Goal: Information Seeking & Learning: Learn about a topic

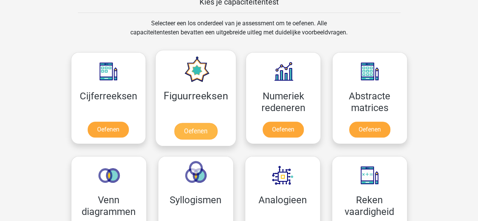
scroll to position [113, 0]
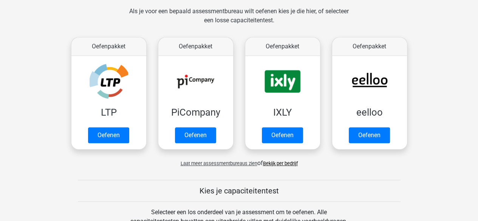
click at [208, 18] on div "Als je voor een bepaald assessmentbureau wilt oefenen kies je die hier, of sele…" at bounding box center [239, 20] width 232 height 27
click at [209, 17] on div "Als je voor een bepaald assessmentbureau wilt oefenen kies je die hier, of sele…" at bounding box center [239, 20] width 232 height 27
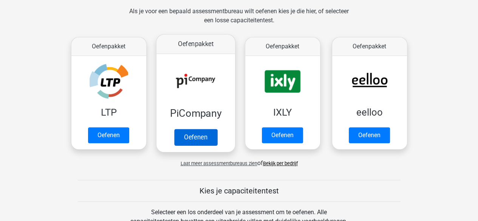
scroll to position [151, 0]
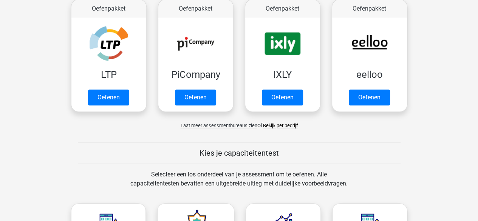
click at [238, 125] on span "Laat meer assessmentbureaus zien" at bounding box center [219, 126] width 77 height 6
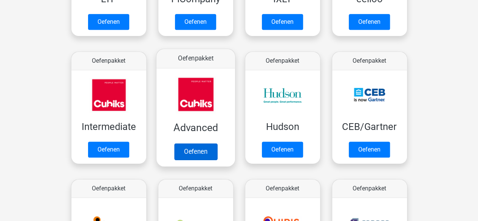
scroll to position [113, 0]
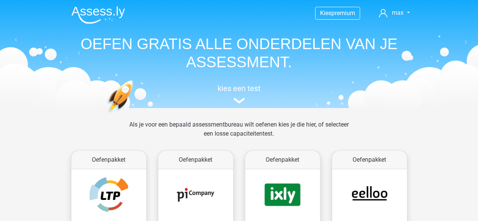
scroll to position [151, 0]
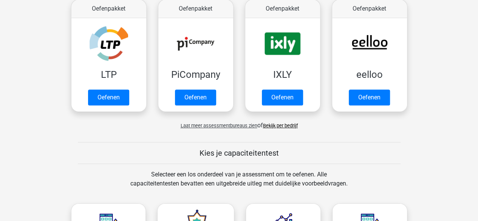
click at [280, 130] on div "Als je voor een bepaald assessmentbureau wilt oefenen kies je die hier, of sele…" at bounding box center [239, 52] width 359 height 167
click at [279, 127] on link "Bekijk per bedrijf" at bounding box center [280, 126] width 35 height 6
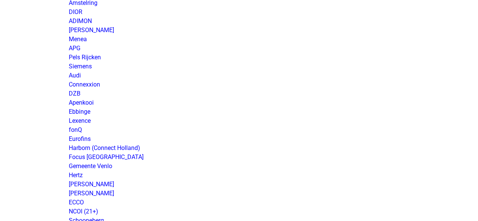
scroll to position [1386, 0]
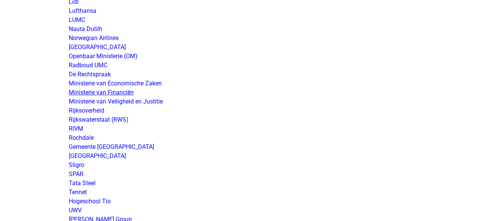
click at [123, 90] on link "Ministerie van Financiën" at bounding box center [101, 92] width 65 height 7
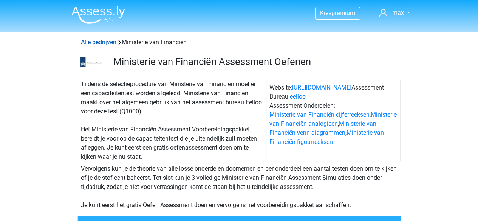
click at [104, 41] on link "Alle bedrijven" at bounding box center [99, 42] width 36 height 7
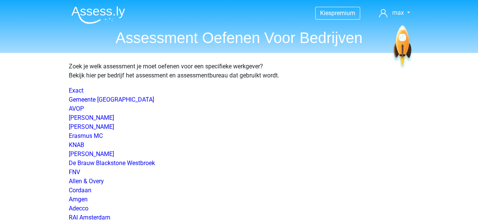
click at [85, 9] on img at bounding box center [98, 15] width 54 height 18
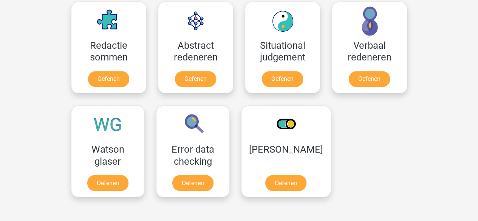
scroll to position [605, 0]
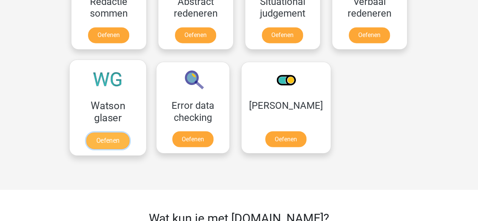
click at [124, 132] on link "Oefenen" at bounding box center [107, 140] width 43 height 17
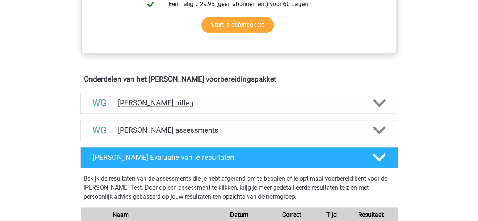
scroll to position [491, 0]
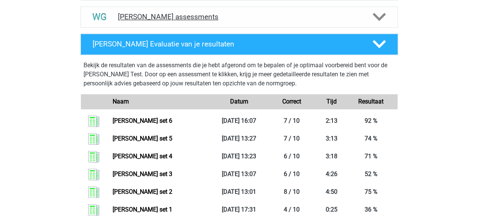
click at [178, 17] on h4 "Watson Glaser assessments" at bounding box center [239, 16] width 243 height 9
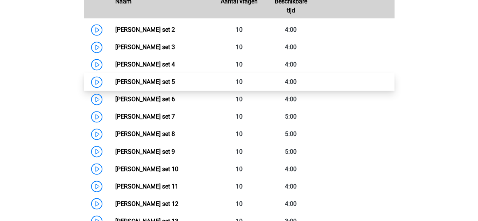
scroll to position [567, 0]
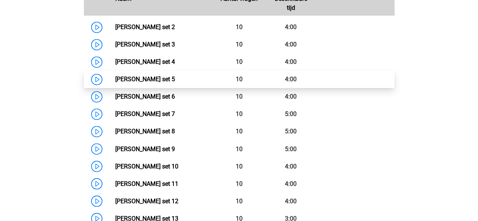
click at [146, 79] on link "Watson Glaser set 5" at bounding box center [145, 79] width 60 height 7
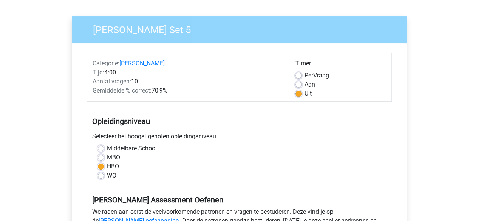
scroll to position [151, 0]
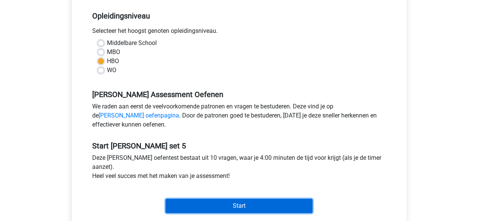
click at [252, 207] on input "Start" at bounding box center [239, 206] width 147 height 14
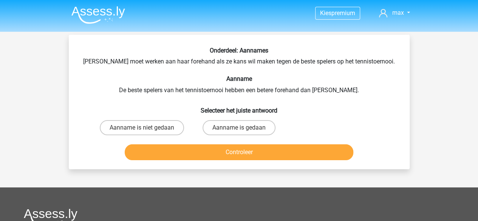
click at [144, 59] on div "Onderdeel: Aannames Suzan moet werken aan haar forehand als ze kans wil maken t…" at bounding box center [239, 105] width 335 height 116
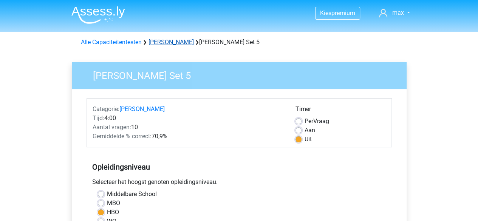
click at [164, 45] on link "[PERSON_NAME]" at bounding box center [171, 42] width 45 height 7
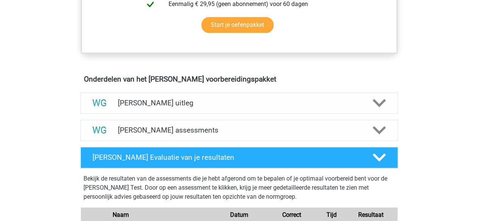
scroll to position [491, 0]
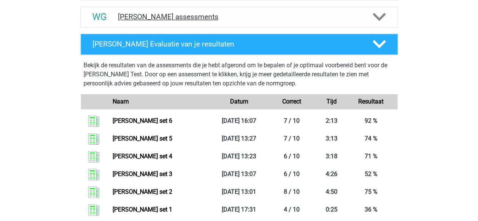
click at [182, 18] on h4 "Watson Glaser assessments" at bounding box center [239, 16] width 243 height 9
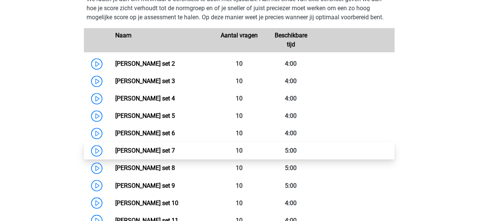
scroll to position [567, 0]
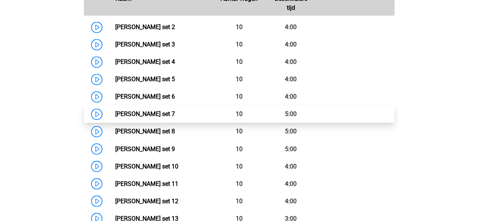
click at [164, 110] on link "Watson Glaser set 7" at bounding box center [145, 113] width 60 height 7
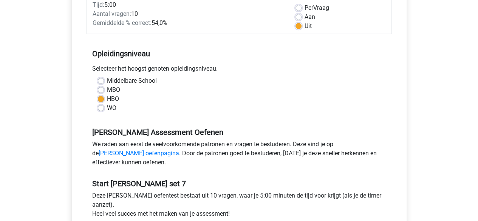
scroll to position [151, 0]
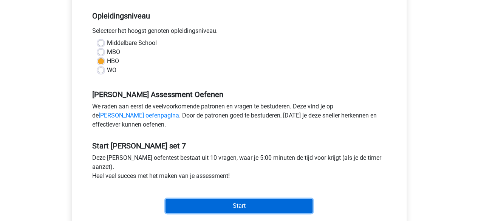
click at [257, 205] on input "Start" at bounding box center [239, 206] width 147 height 14
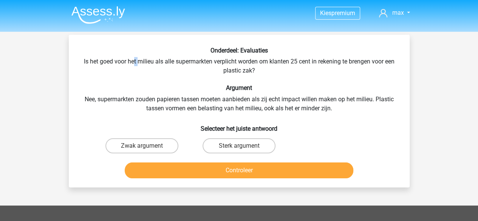
click at [136, 62] on div "Onderdeel: Evaluaties Is het goed voor het milieu als alle supermarkten verplic…" at bounding box center [239, 114] width 335 height 135
click at [142, 67] on div "Onderdeel: Evaluaties Is het goed voor het milieu als alle supermarkten verplic…" at bounding box center [239, 114] width 335 height 135
drag, startPoint x: 171, startPoint y: 108, endPoint x: 253, endPoint y: 105, distance: 81.7
click at [253, 105] on div "Onderdeel: Evaluaties Is het goed voor het milieu als alle supermarkten verplic…" at bounding box center [239, 114] width 335 height 135
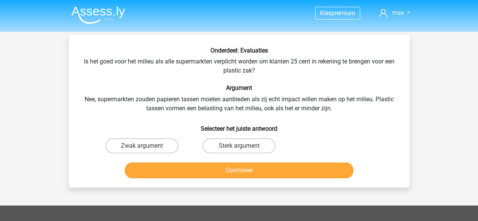
click at [177, 84] on div "Onderdeel: Evaluaties Is het goed voor het milieu als alle supermarkten verplic…" at bounding box center [239, 114] width 335 height 135
click at [175, 84] on h6 "Argument" at bounding box center [239, 87] width 317 height 7
click at [225, 145] on label "Sterk argument" at bounding box center [239, 145] width 73 height 15
click at [239, 146] on input "Sterk argument" at bounding box center [241, 148] width 5 height 5
radio input "true"
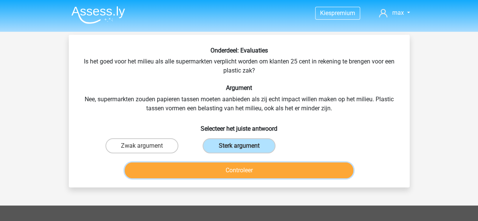
click at [268, 167] on button "Controleer" at bounding box center [239, 171] width 229 height 16
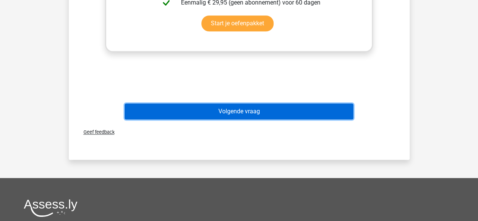
drag, startPoint x: 255, startPoint y: 112, endPoint x: 242, endPoint y: 125, distance: 18.4
click at [255, 112] on button "Volgende vraag" at bounding box center [239, 112] width 229 height 16
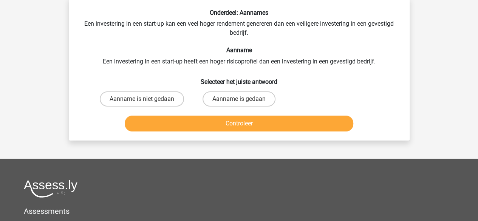
scroll to position [35, 0]
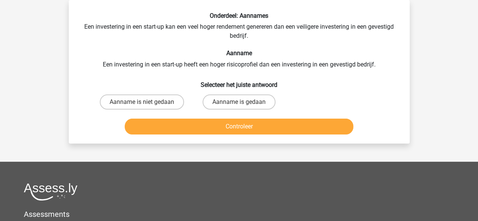
click at [190, 51] on h6 "Aanname" at bounding box center [239, 53] width 317 height 7
click at [155, 106] on label "Aanname is niet gedaan" at bounding box center [142, 102] width 84 height 15
click at [147, 106] on input "Aanname is niet gedaan" at bounding box center [144, 104] width 5 height 5
radio input "true"
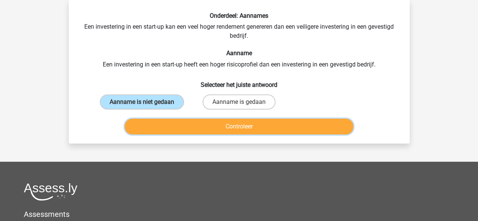
click at [177, 124] on button "Controleer" at bounding box center [239, 127] width 229 height 16
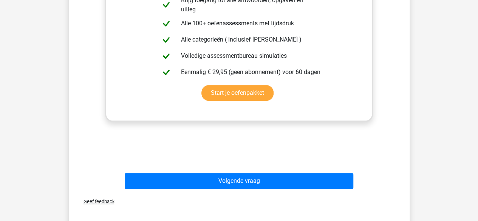
click at [251, 171] on div "Volgende vraag" at bounding box center [239, 179] width 317 height 25
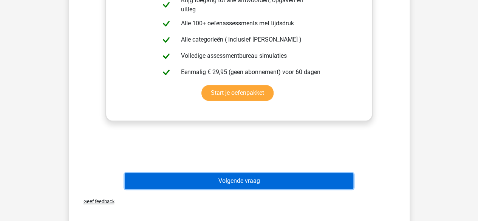
click at [251, 174] on button "Volgende vraag" at bounding box center [239, 181] width 229 height 16
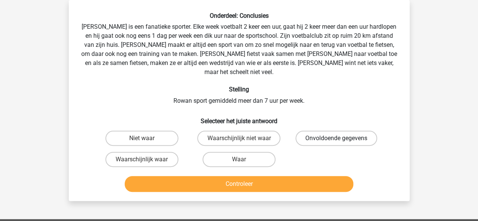
click at [323, 131] on label "Onvoldoende gegevens" at bounding box center [337, 138] width 82 height 15
click at [336, 138] on input "Onvoldoende gegevens" at bounding box center [338, 140] width 5 height 5
radio input "true"
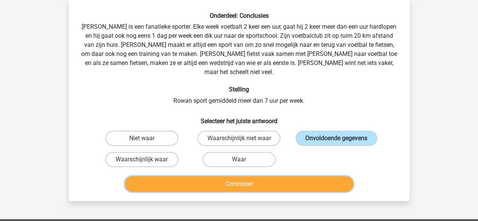
click at [297, 178] on button "Controleer" at bounding box center [239, 184] width 229 height 16
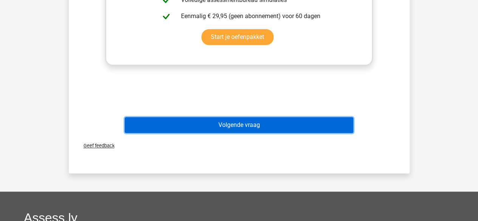
click at [256, 117] on button "Volgende vraag" at bounding box center [239, 125] width 229 height 16
